Goal: Navigation & Orientation: Find specific page/section

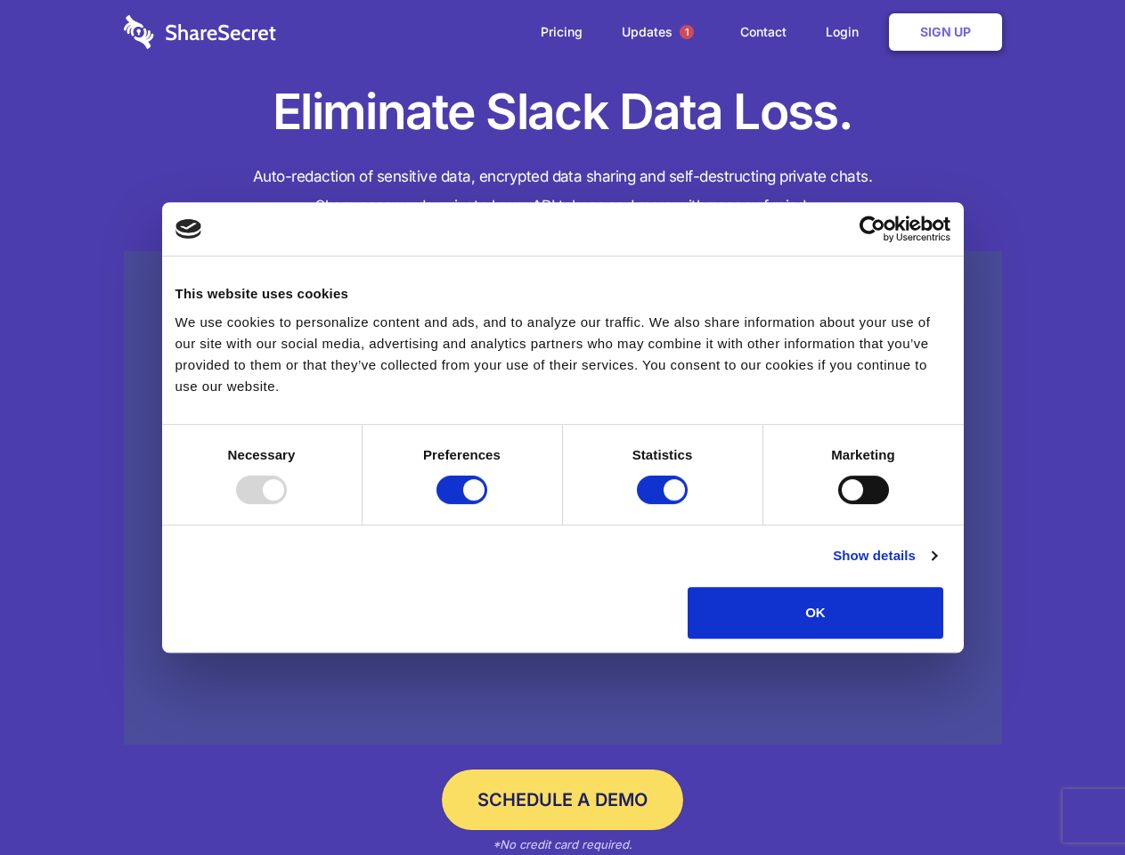
click at [287, 504] on div at bounding box center [261, 490] width 51 height 29
click at [487, 504] on input "Preferences" at bounding box center [462, 490] width 51 height 29
checkbox input "false"
click at [665, 504] on input "Statistics" at bounding box center [662, 490] width 51 height 29
checkbox input "false"
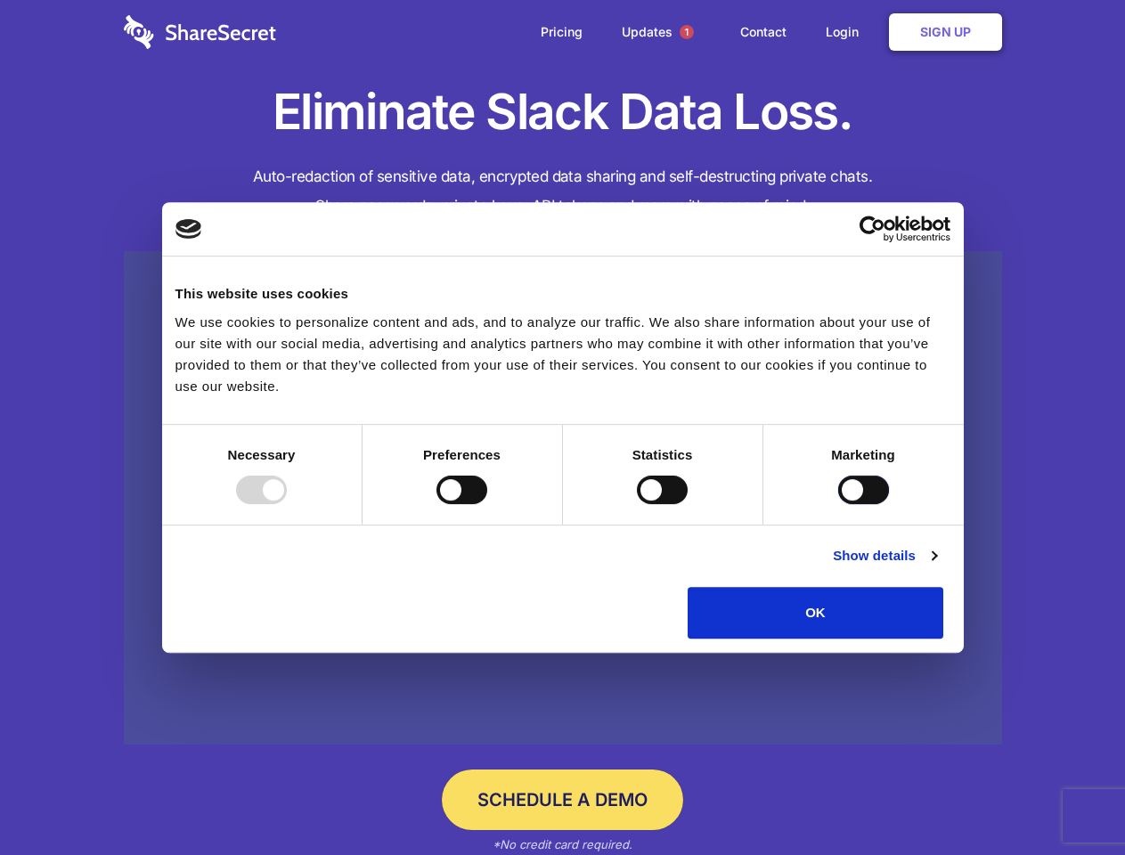
click at [838, 504] on input "Marketing" at bounding box center [863, 490] width 51 height 29
checkbox input "true"
click at [936, 567] on link "Show details" at bounding box center [884, 555] width 103 height 21
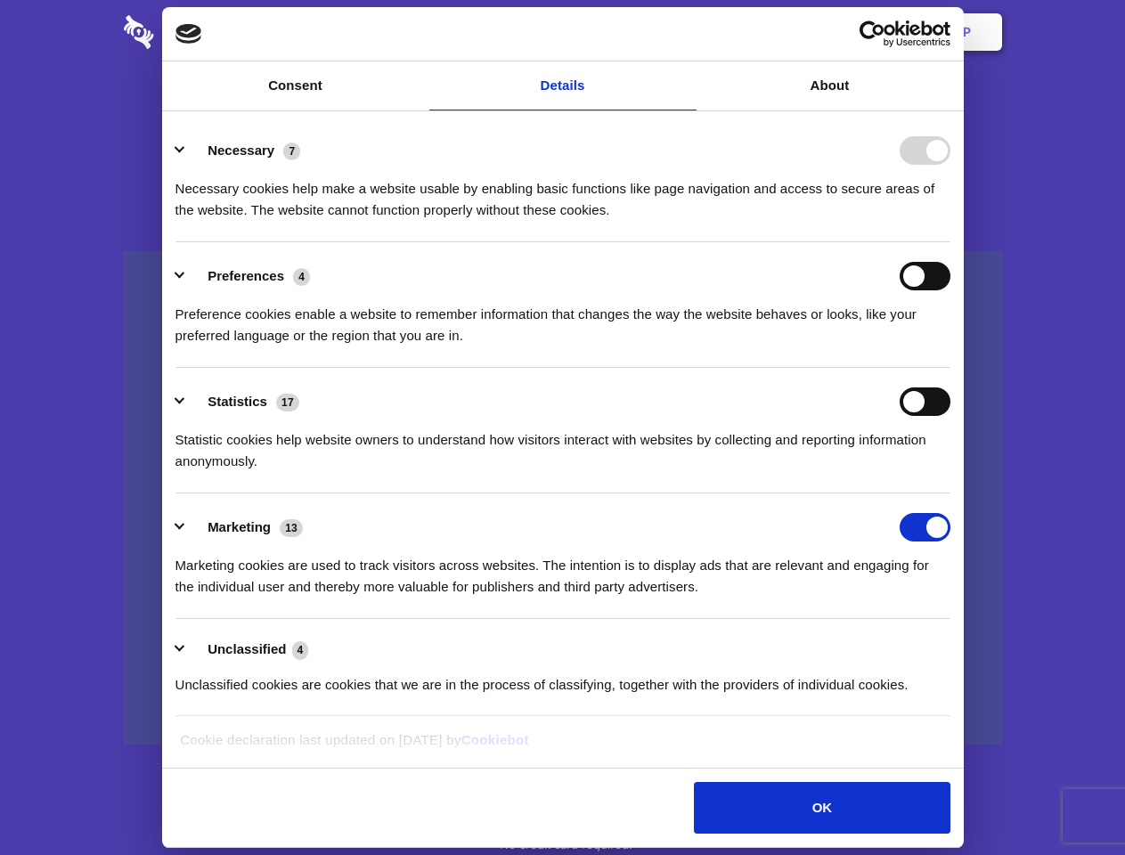
click at [951, 242] on li "Necessary 7 Necessary cookies help make a website usable by enabling basic func…" at bounding box center [563, 180] width 775 height 126
click at [686, 32] on span "1" at bounding box center [687, 32] width 14 height 14
